Goal: Check status: Check status

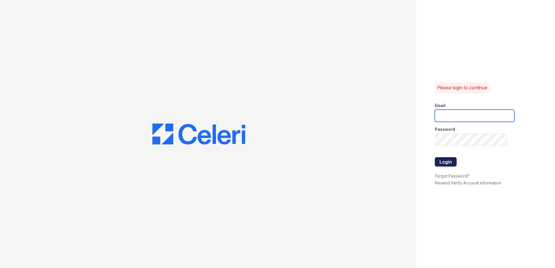
type input "[EMAIL_ADDRESS][DOMAIN_NAME]"
click at [449, 160] on button "Login" at bounding box center [446, 161] width 22 height 9
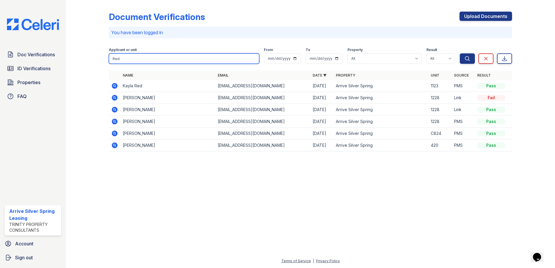
click at [156, 58] on input "Red" at bounding box center [184, 58] width 150 height 10
type input "R"
type input "[PERSON_NAME]"
click at [460, 53] on button "Search" at bounding box center [467, 58] width 15 height 10
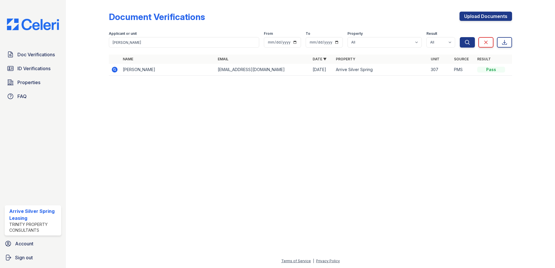
click at [116, 71] on icon at bounding box center [115, 70] width 6 height 6
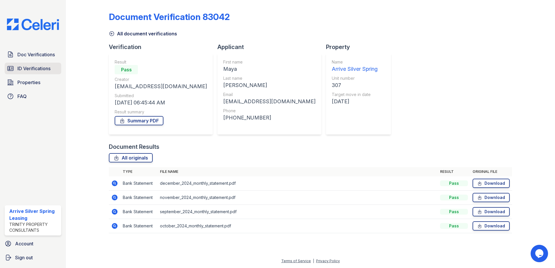
click at [22, 69] on span "ID Verifications" at bounding box center [33, 68] width 33 height 7
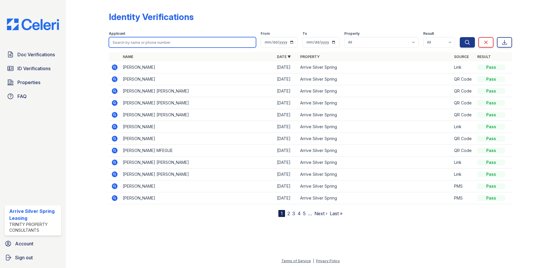
click at [137, 43] on input "search" at bounding box center [182, 42] width 147 height 10
type input "[PERSON_NAME]"
click at [460, 37] on button "Search" at bounding box center [467, 42] width 15 height 10
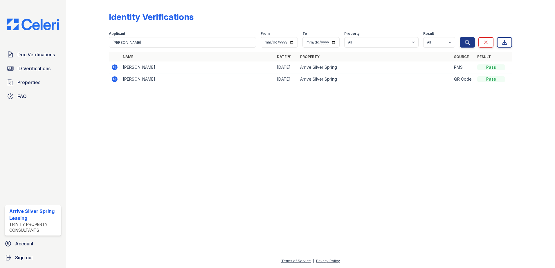
click at [112, 66] on icon at bounding box center [114, 67] width 7 height 7
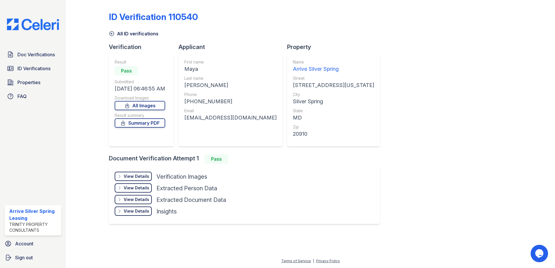
click at [140, 178] on div "View Details" at bounding box center [137, 177] width 26 height 6
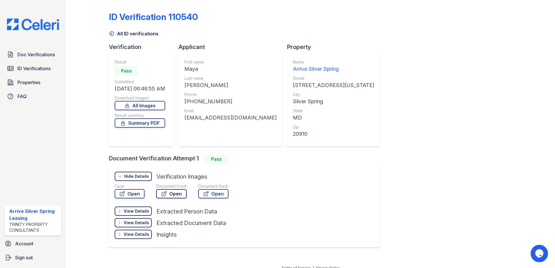
click at [175, 196] on link "Open" at bounding box center [171, 193] width 31 height 9
